Goal: Find specific page/section: Find specific page/section

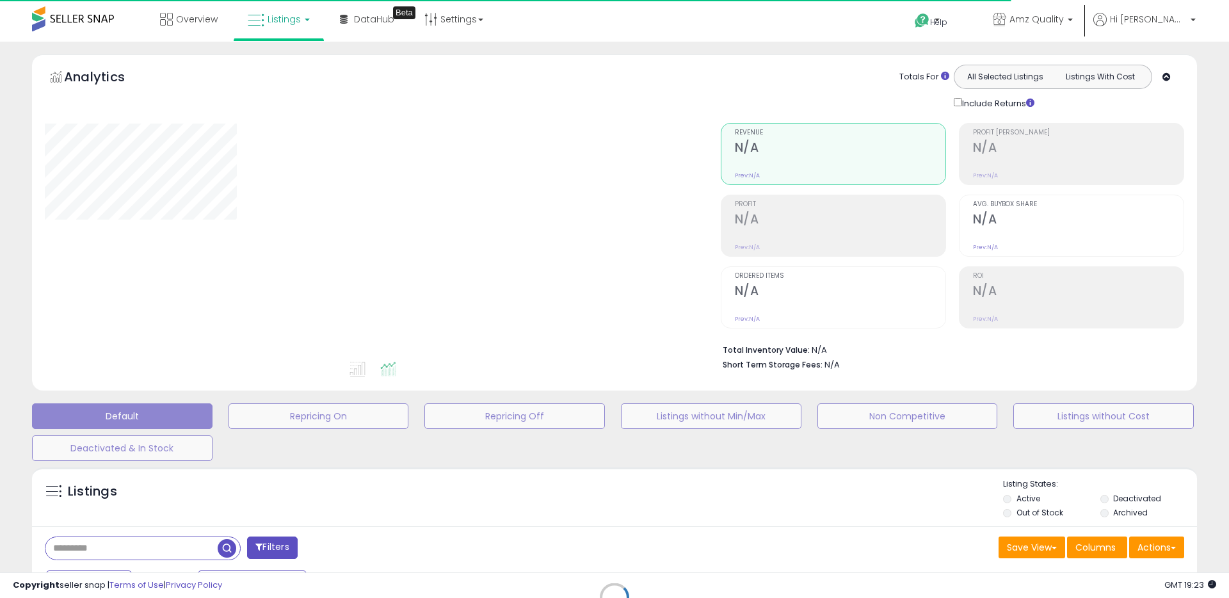
click at [326, 513] on div "Retrieving listings data.." at bounding box center [614, 607] width 1184 height 292
click at [190, 545] on div "Retrieving listings data.." at bounding box center [614, 607] width 1184 height 292
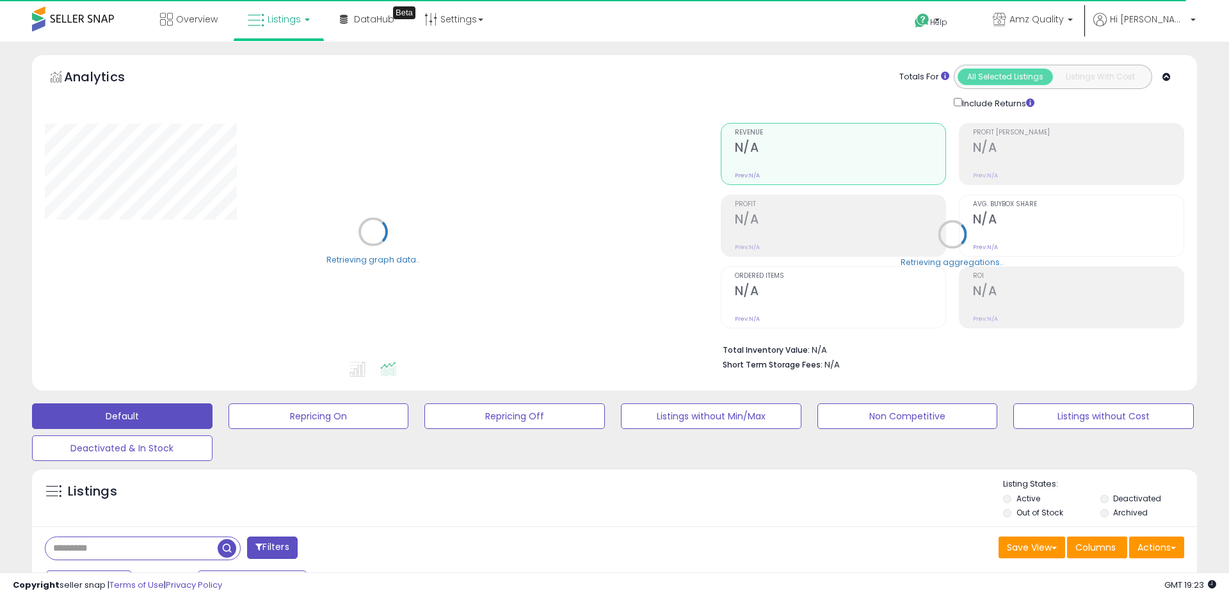
click at [186, 545] on input "text" at bounding box center [131, 548] width 172 height 22
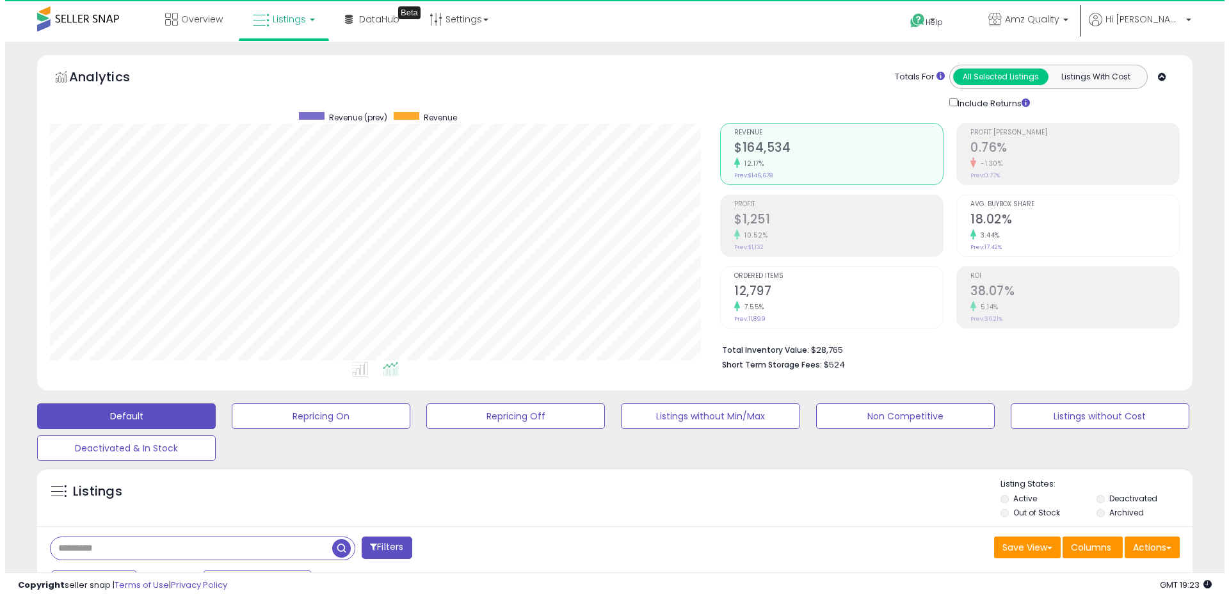
scroll to position [262, 670]
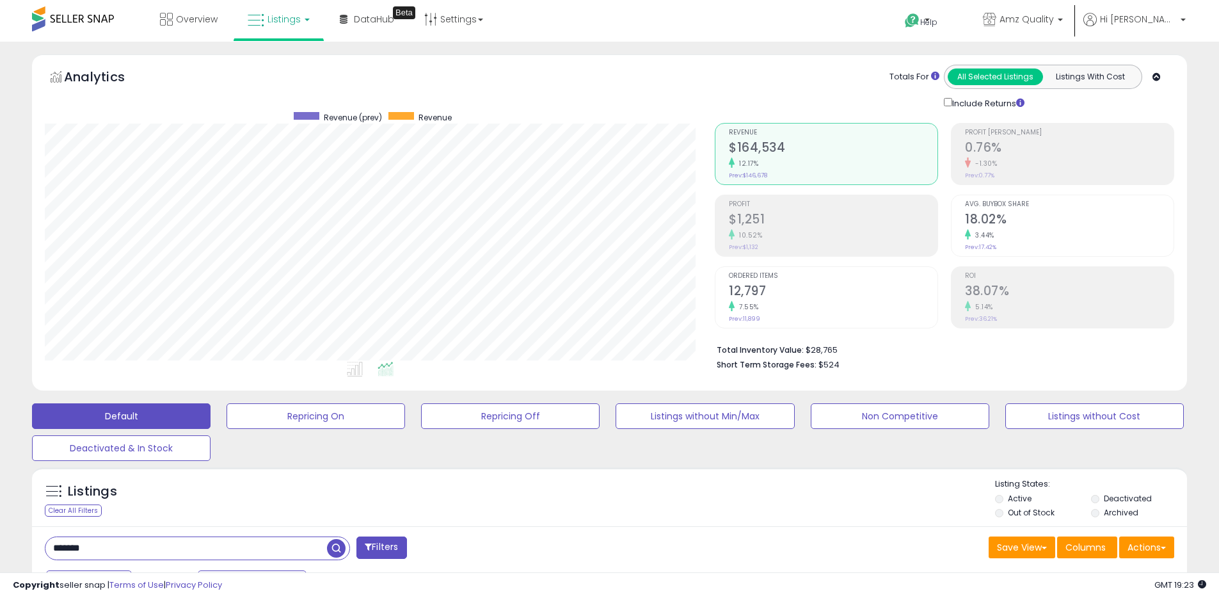
type input "*******"
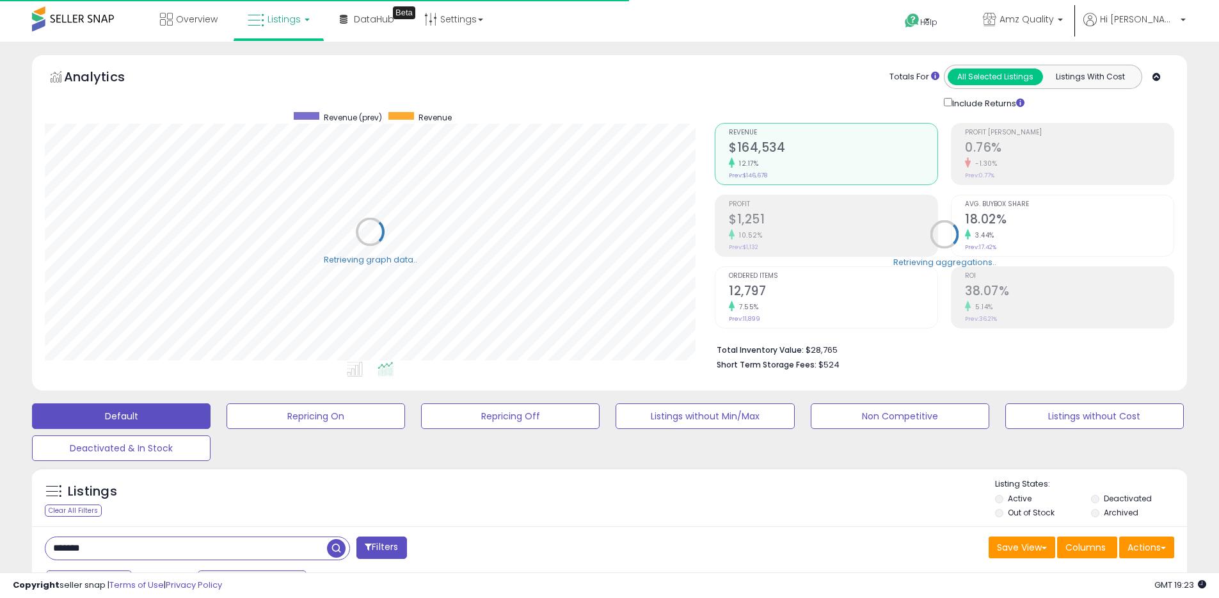
scroll to position [639810, 639402]
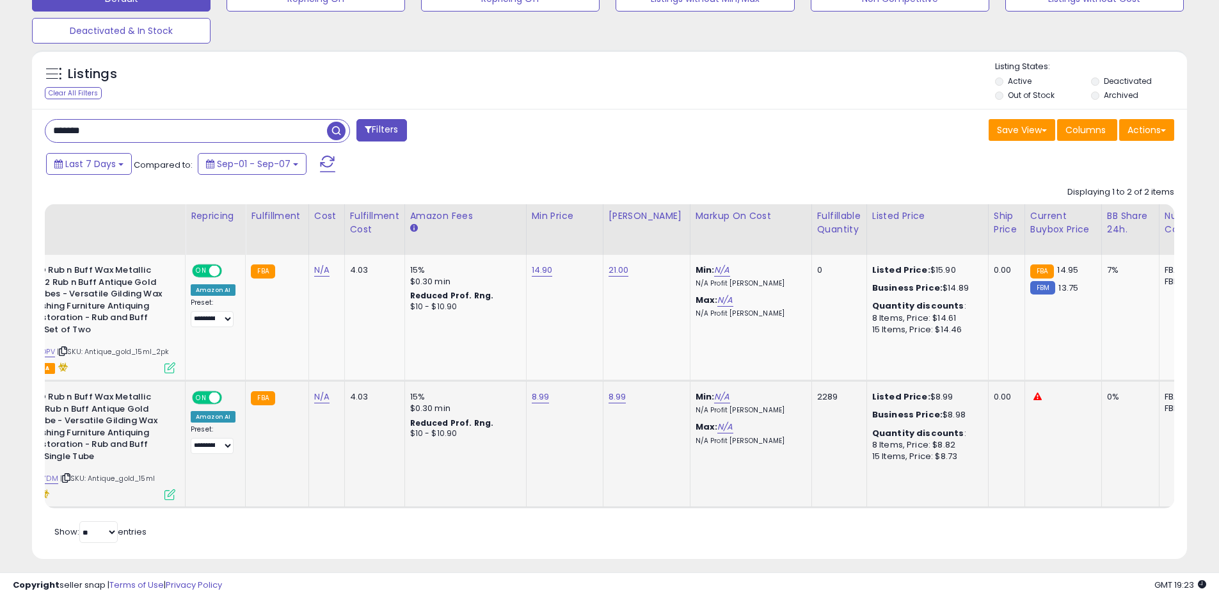
scroll to position [0, 0]
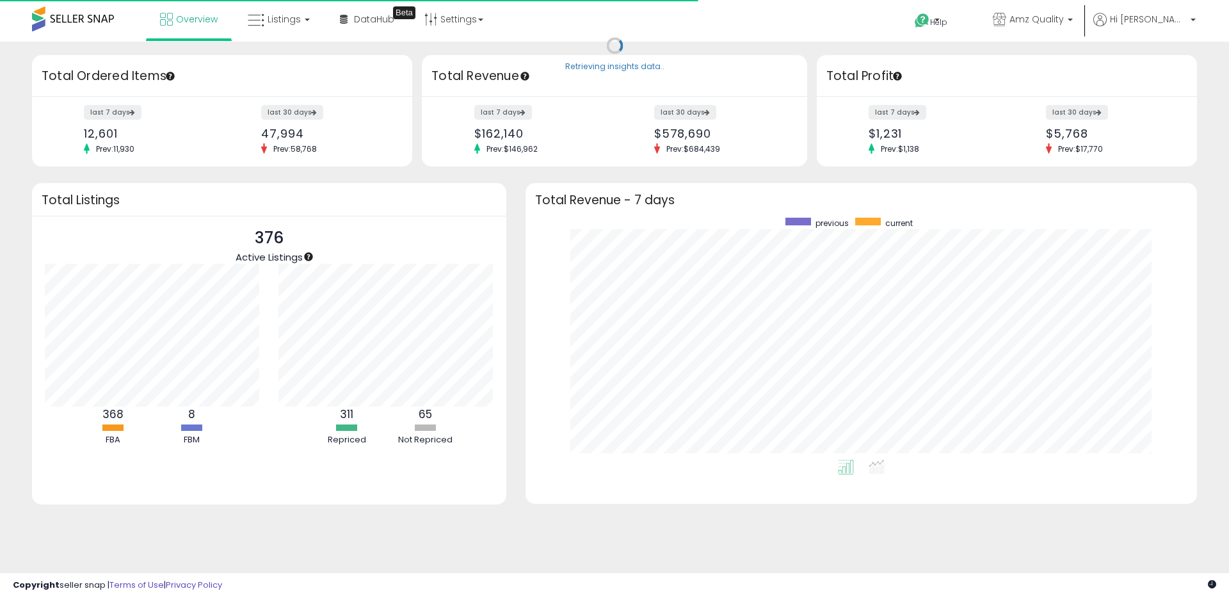
scroll to position [242, 646]
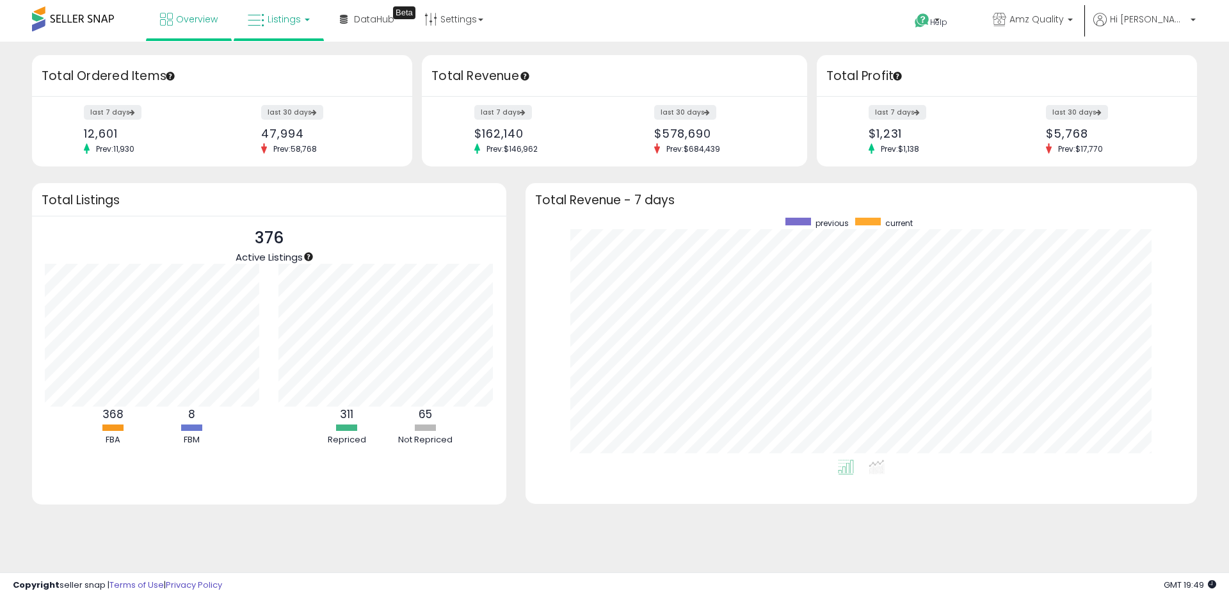
click at [276, 32] on link "Listings" at bounding box center [278, 19] width 81 height 38
click at [291, 67] on icon at bounding box center [289, 63] width 56 height 17
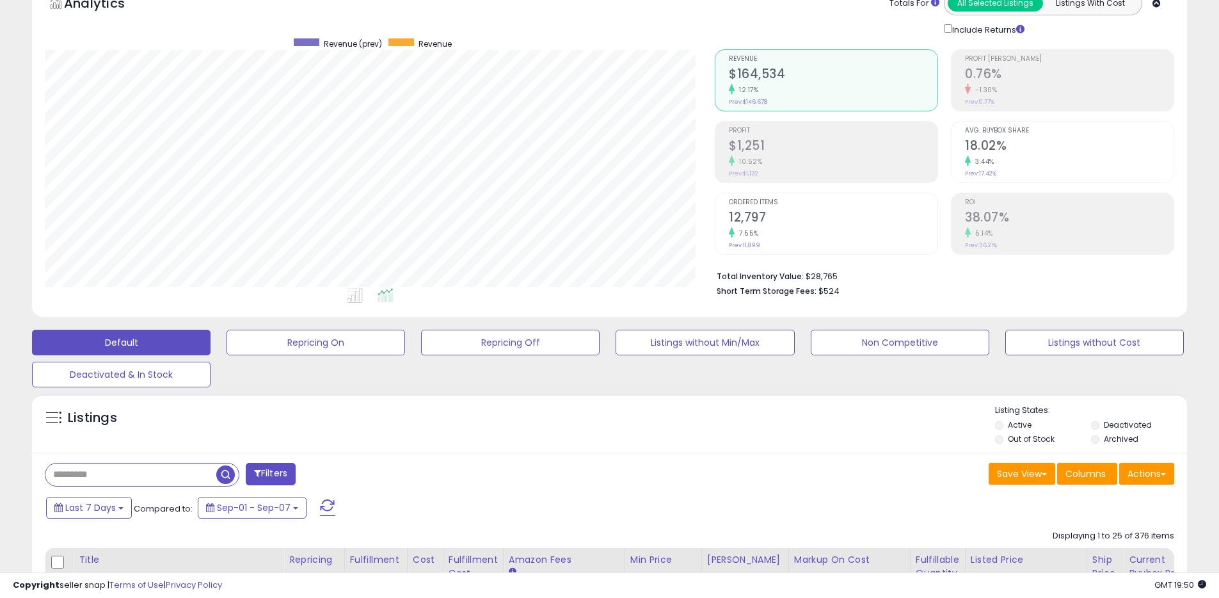
scroll to position [262, 670]
click at [150, 481] on input "text" at bounding box center [130, 474] width 171 height 22
type input "******"
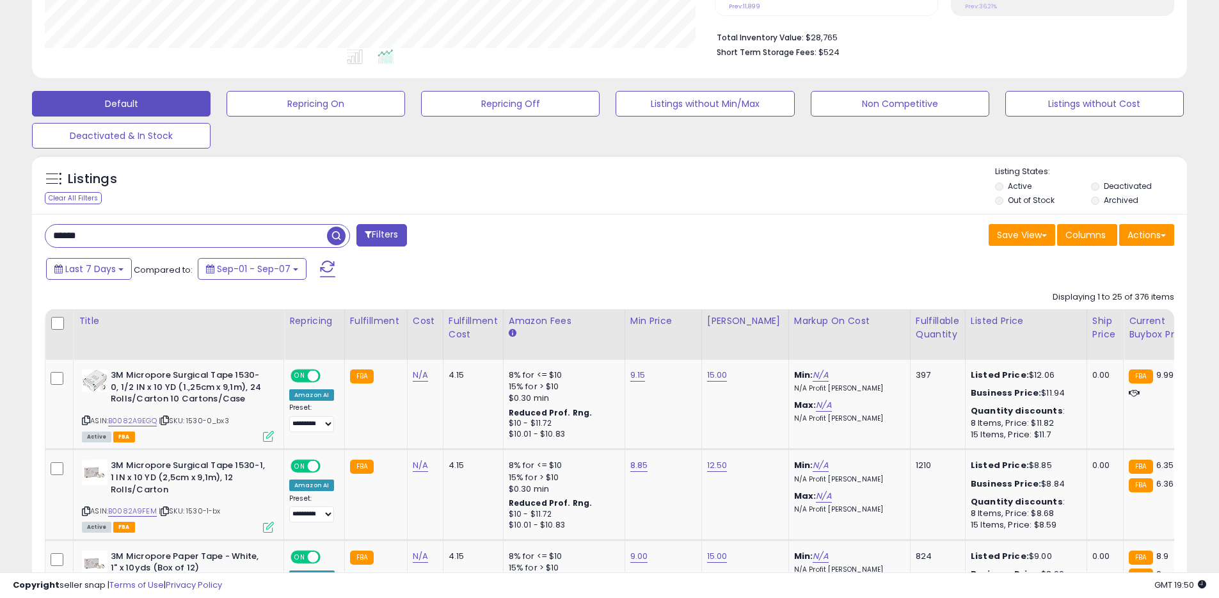
click at [163, 232] on input "******" at bounding box center [186, 236] width 282 height 22
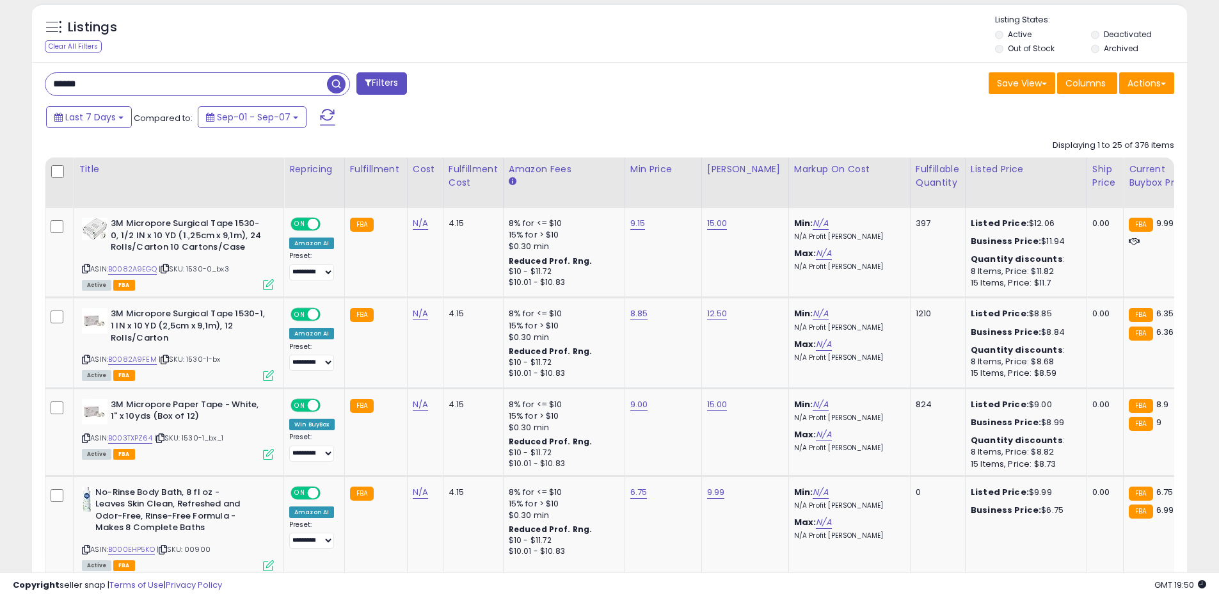
click at [341, 88] on span "button" at bounding box center [336, 84] width 19 height 19
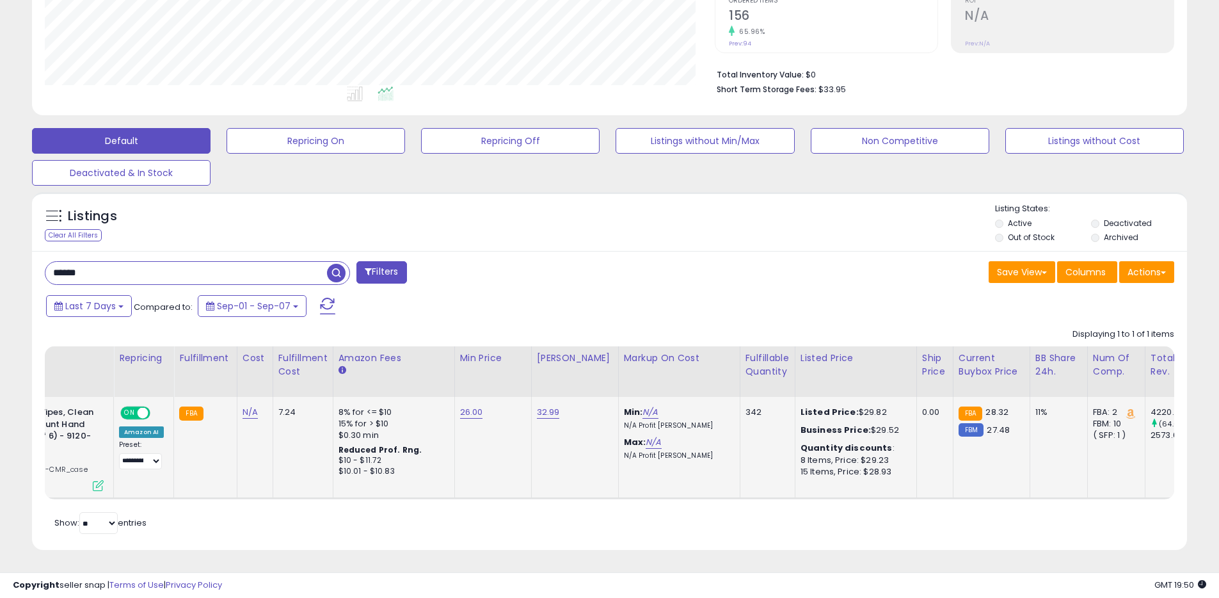
scroll to position [262, 670]
